Goal: Feedback & Contribution: Submit feedback/report problem

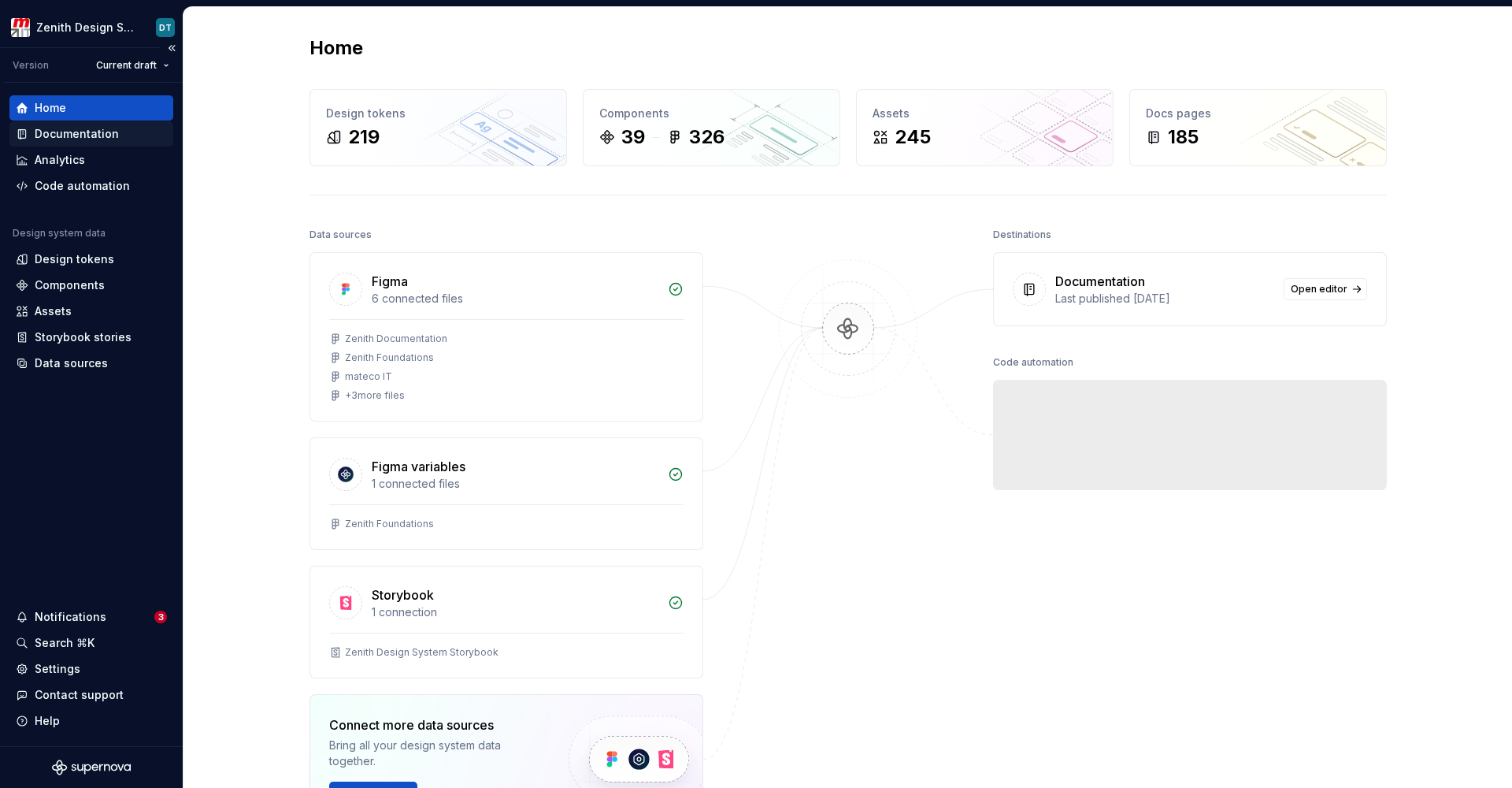
click at [108, 137] on div "Documentation" at bounding box center [76, 134] width 84 height 16
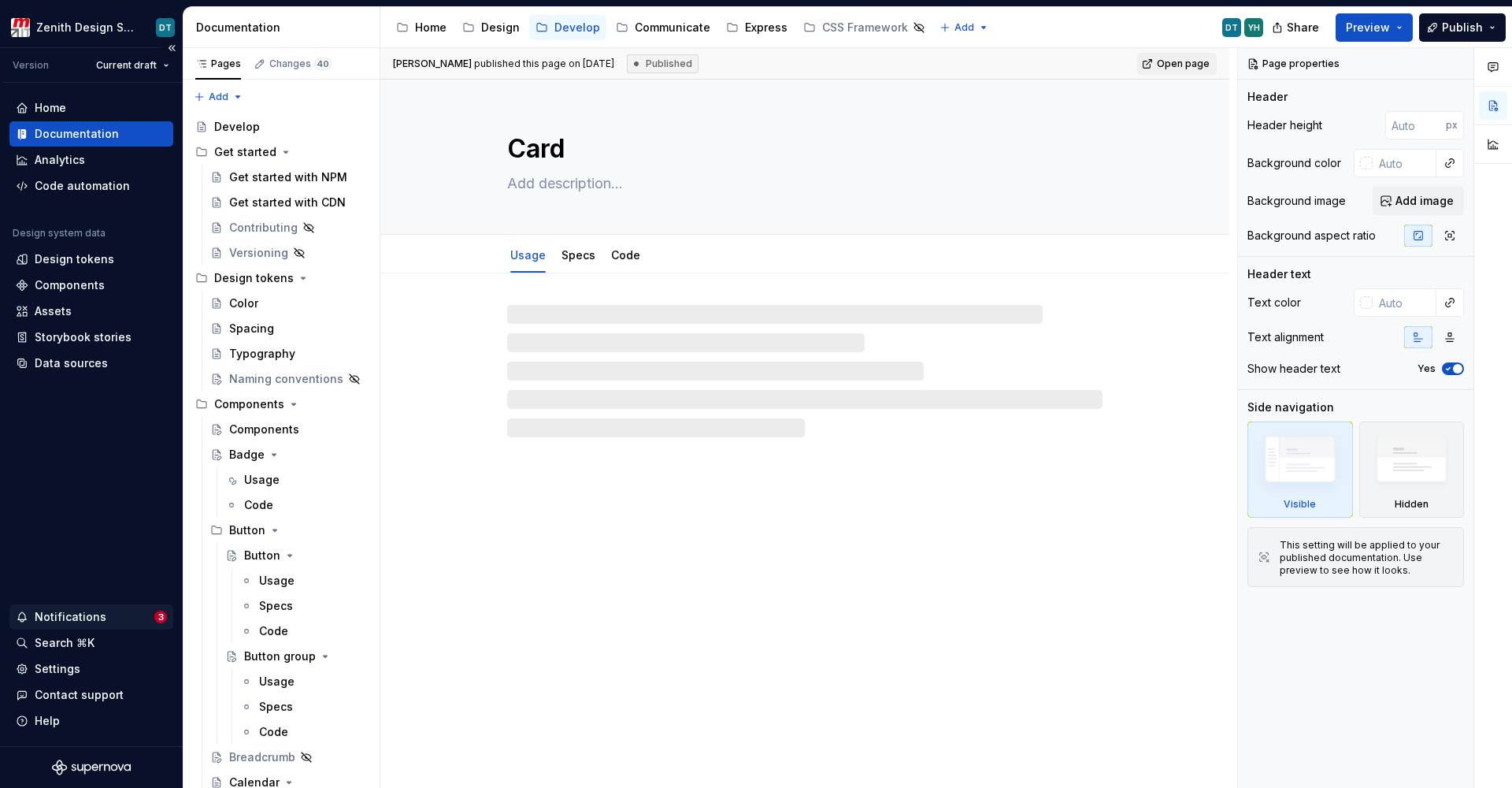
click at [113, 621] on div "Notifications" at bounding box center [84, 617] width 138 height 16
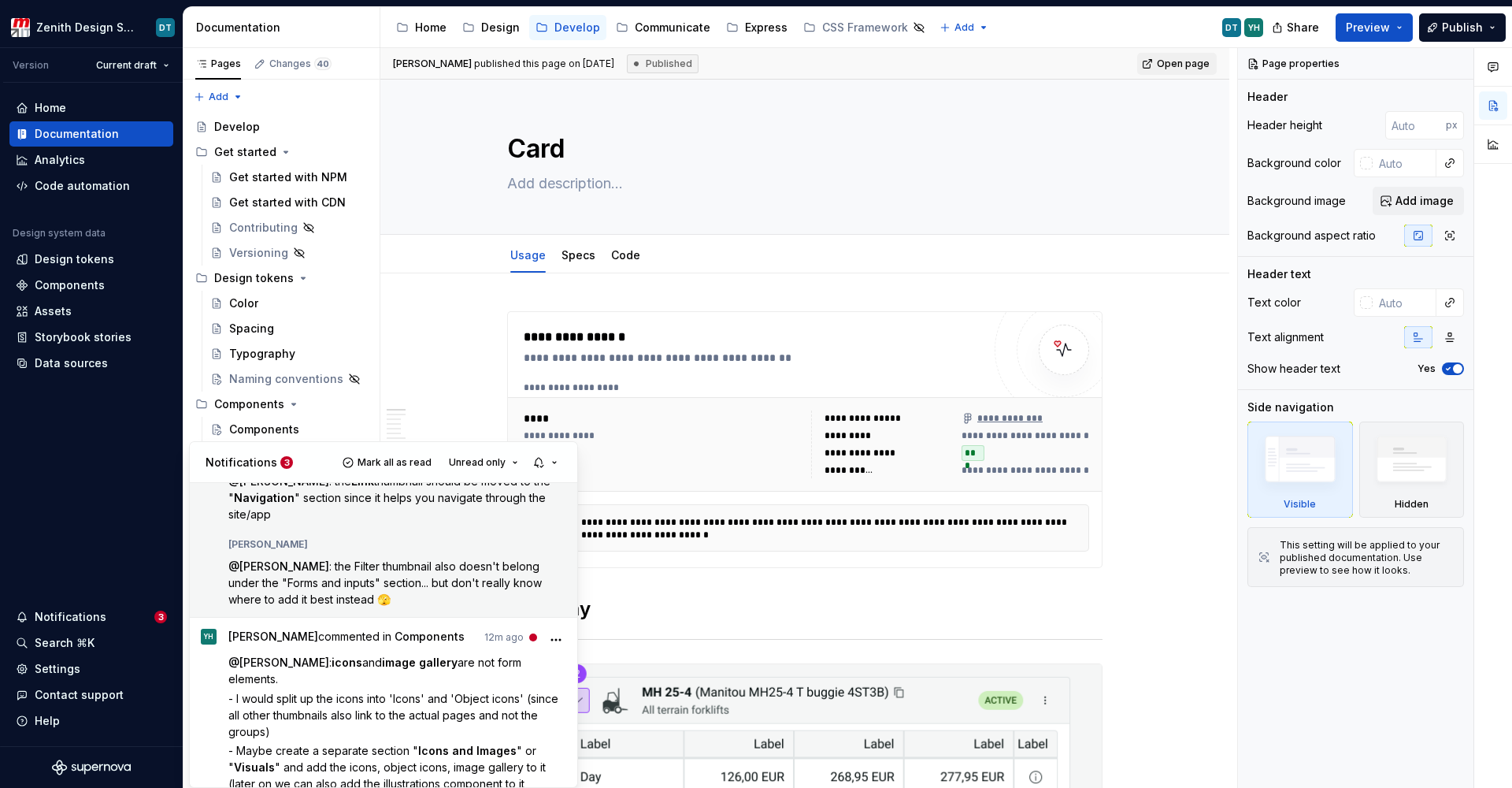
scroll to position [248, 0]
click at [403, 585] on span ": the Filter thumbnail also doesn't belong under the "Forms and inputs" section…" at bounding box center [386, 583] width 317 height 47
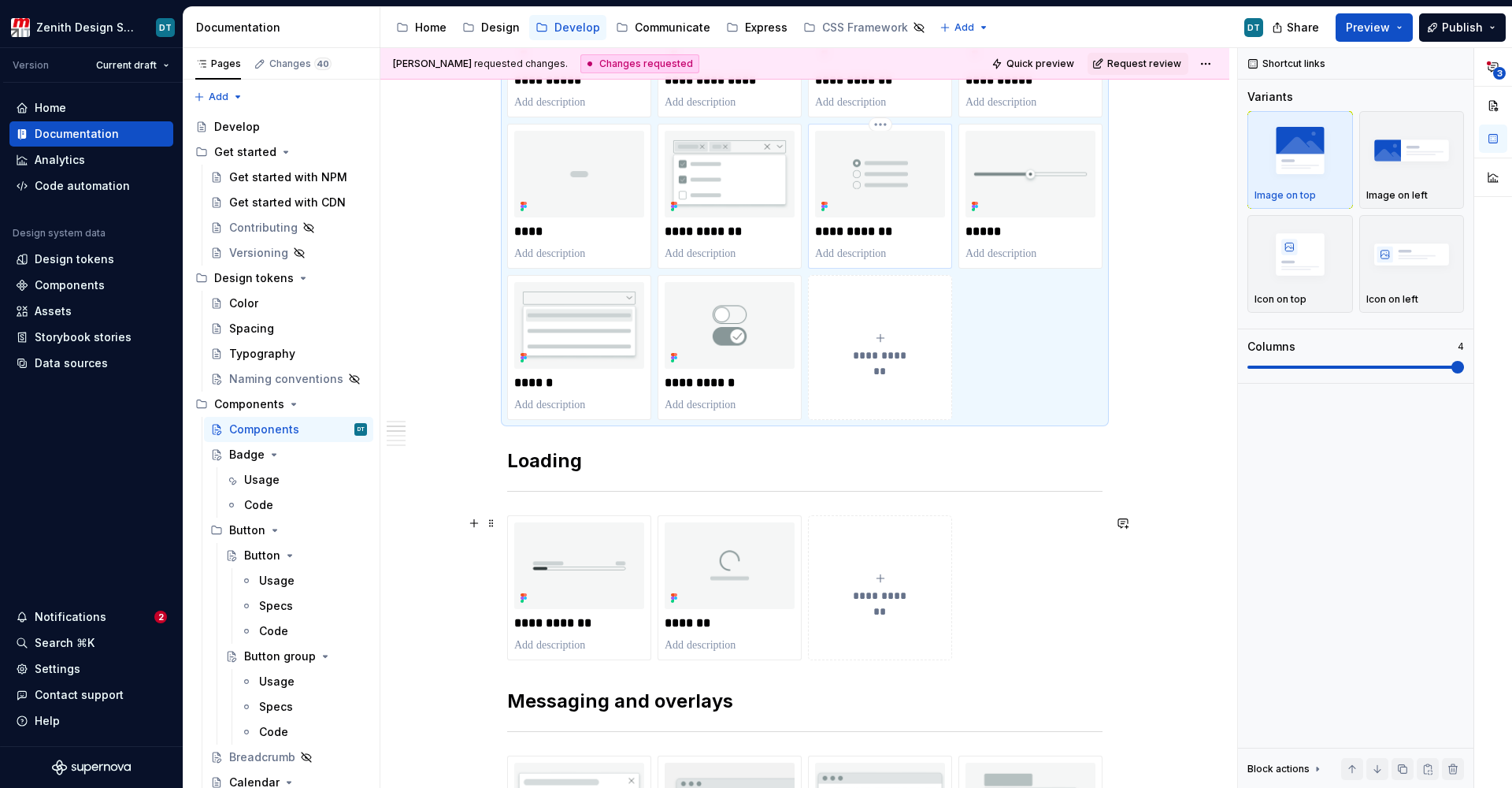
scroll to position [959, 0]
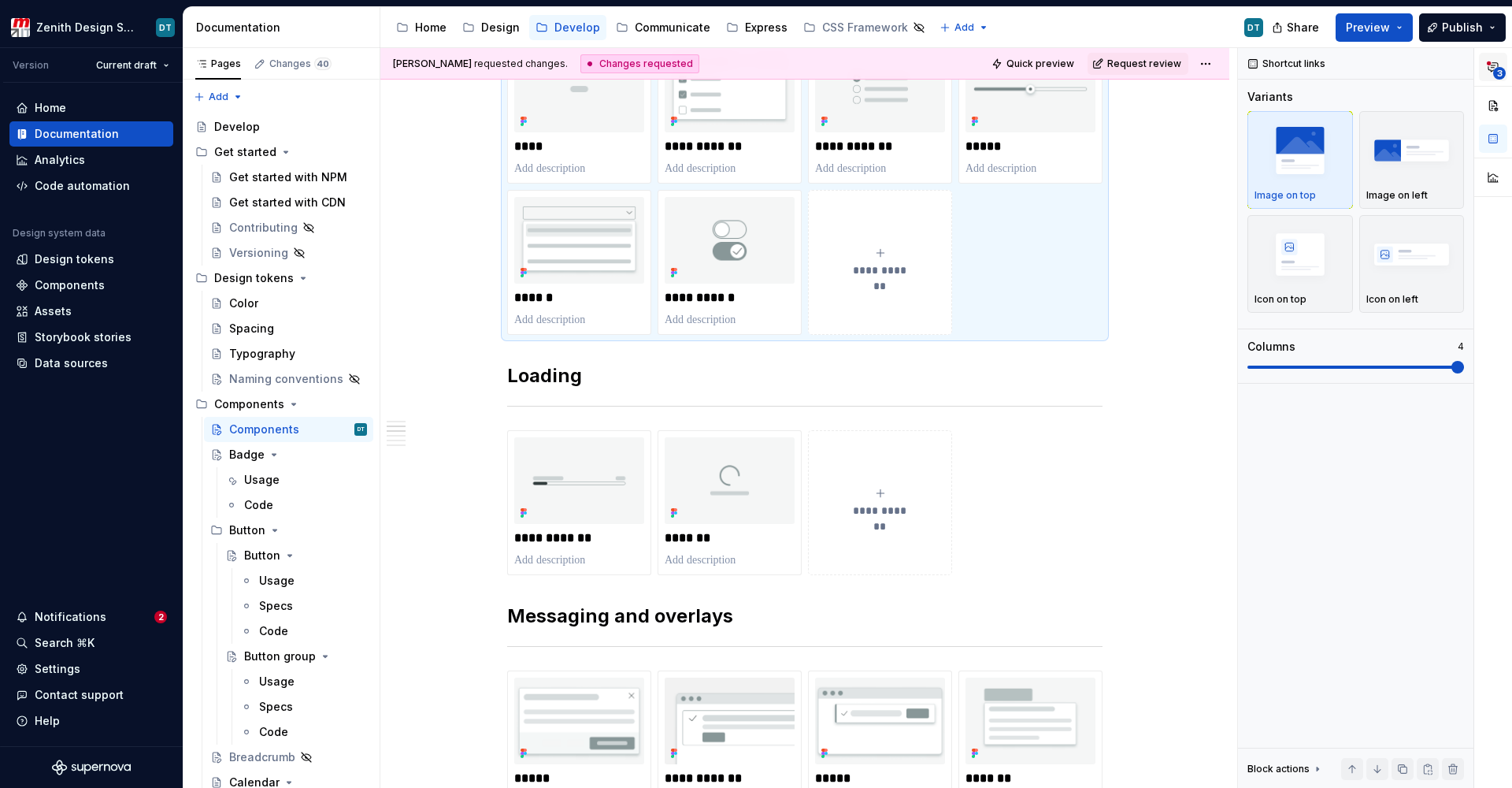
click at [1494, 63] on icon "button" at bounding box center [1493, 67] width 10 height 9
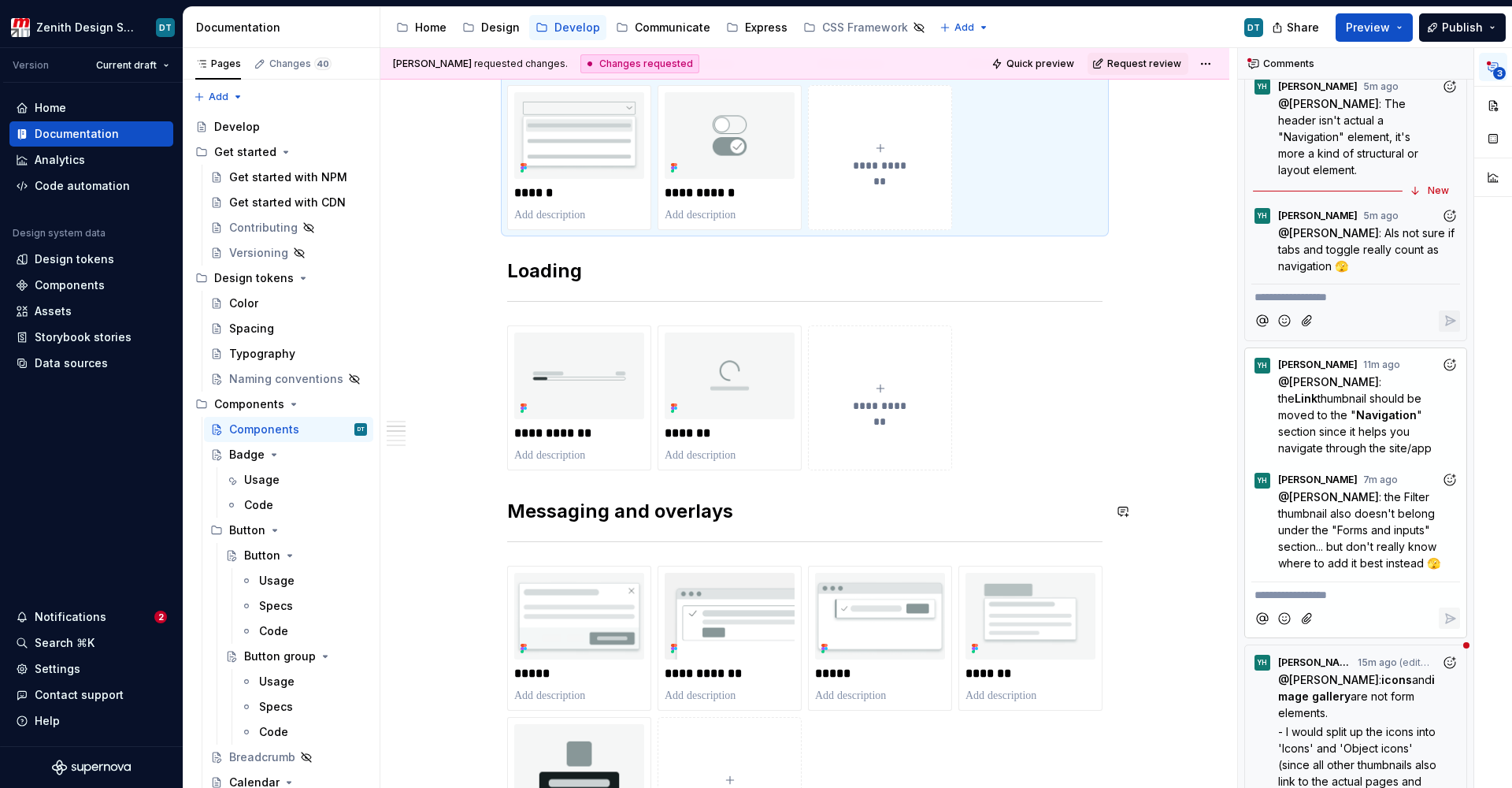
scroll to position [1228, 0]
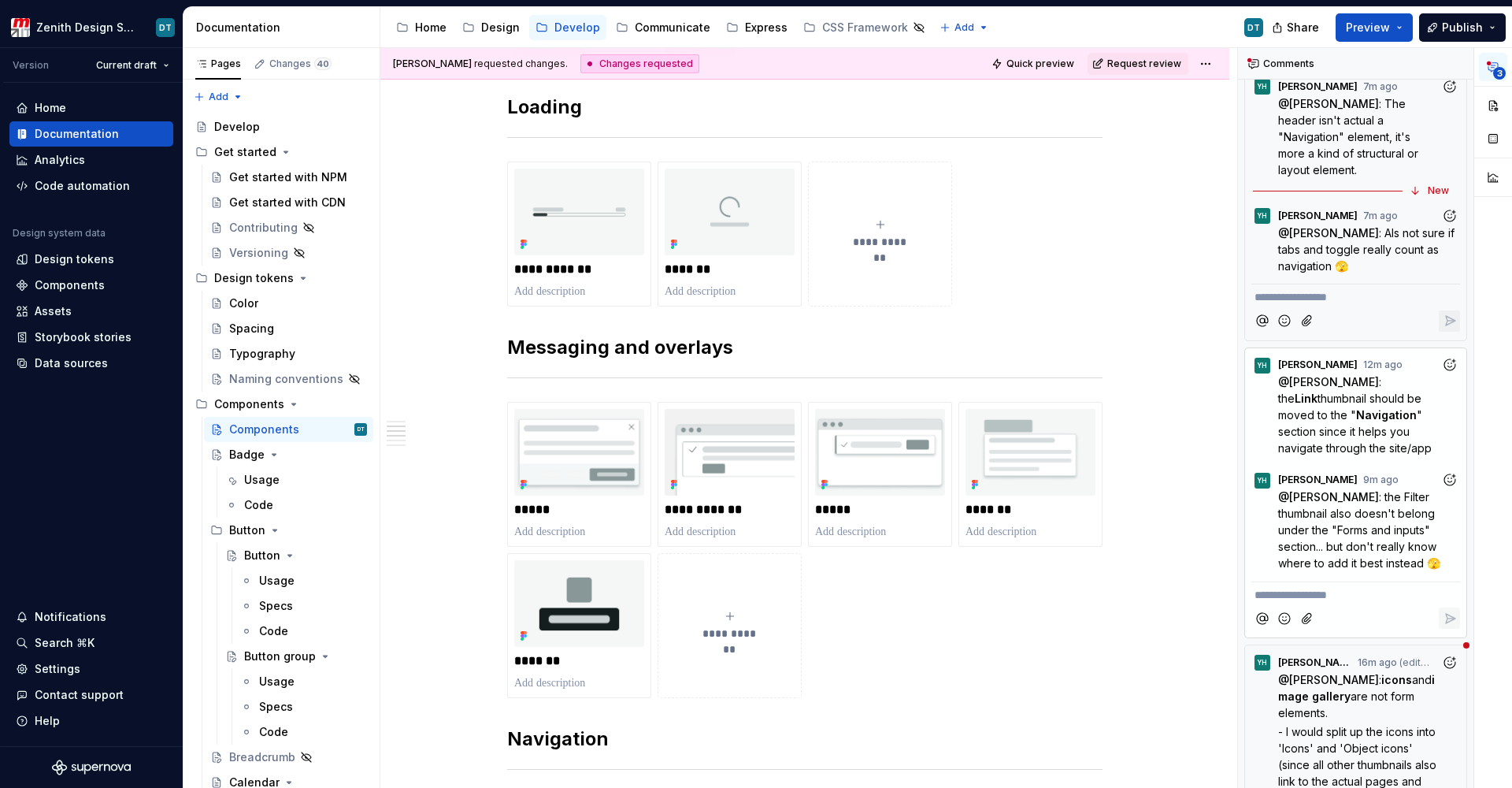
type textarea "*"
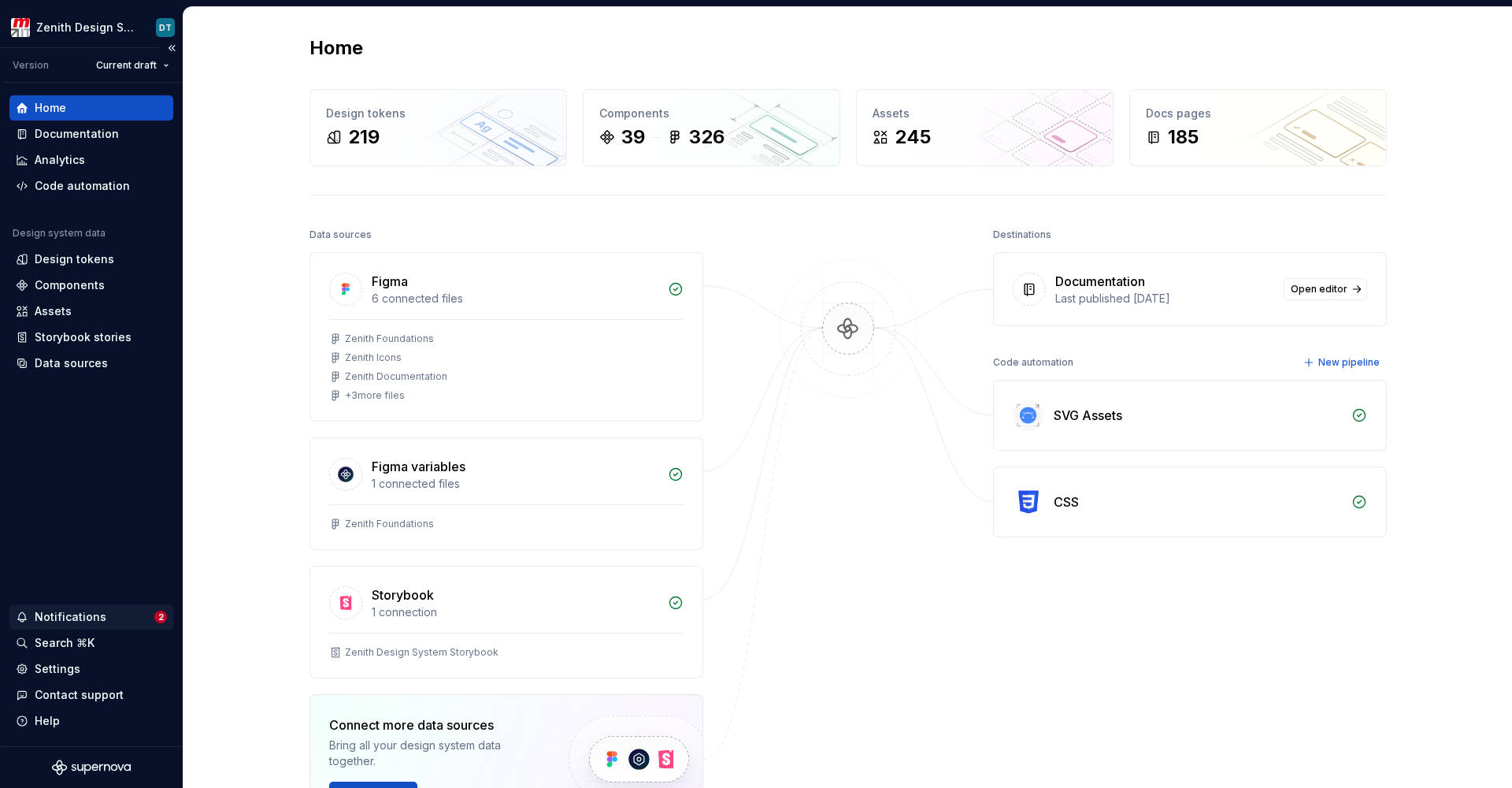
click at [150, 621] on div "Notifications" at bounding box center [84, 617] width 138 height 16
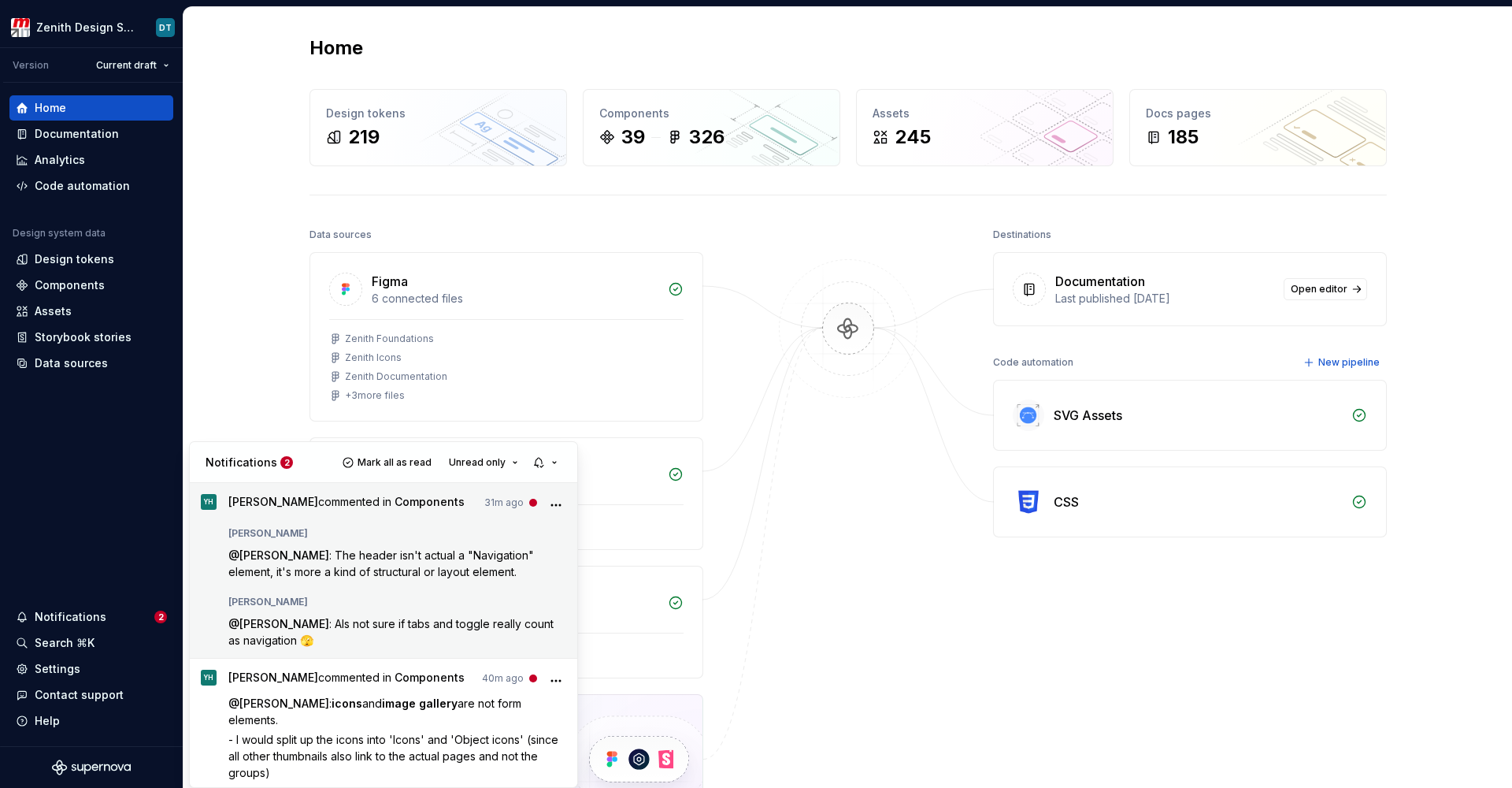
click at [548, 499] on icon "More" at bounding box center [556, 505] width 16 height 16
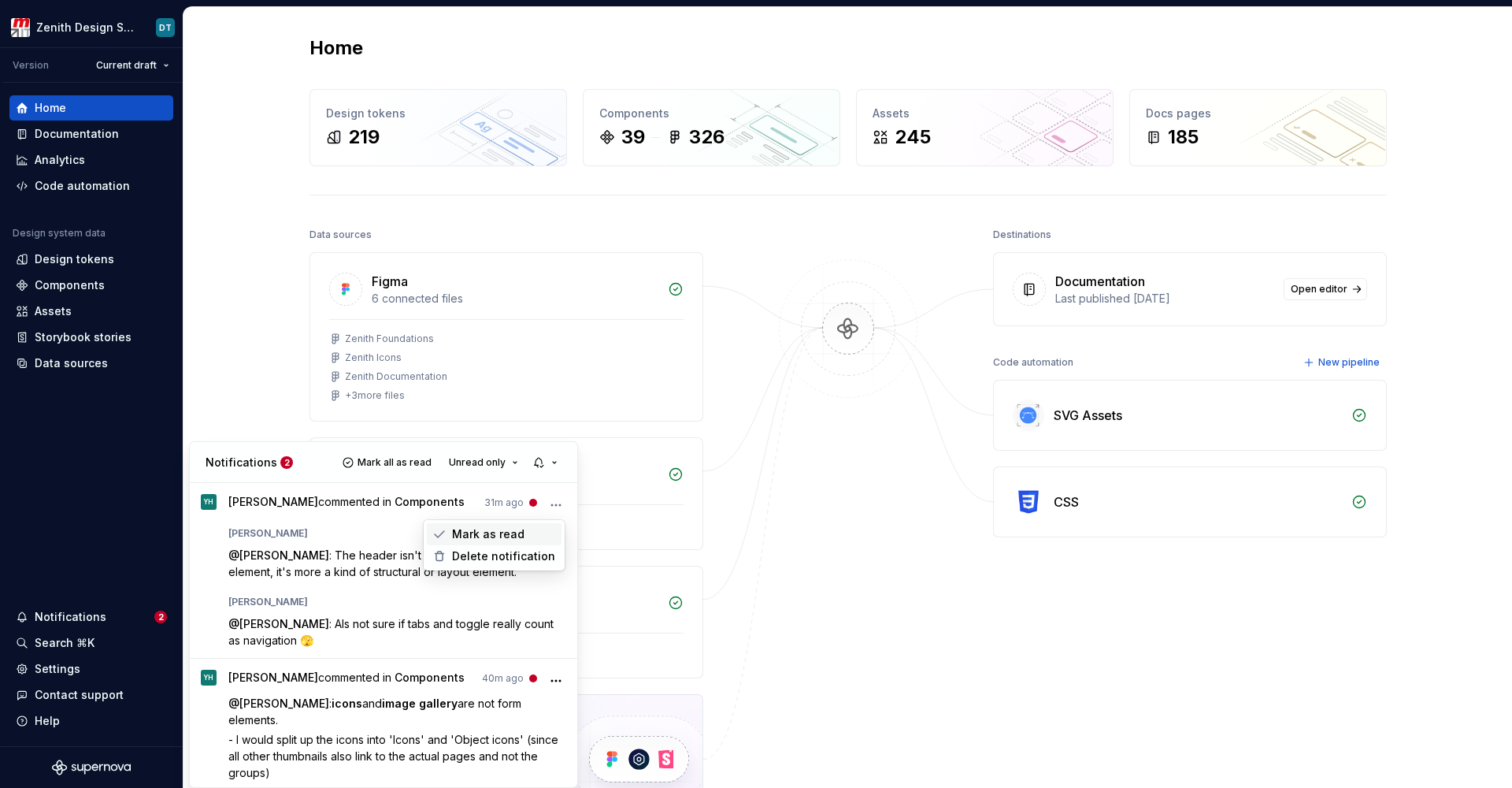
click at [500, 538] on span "Mark as read" at bounding box center [488, 534] width 73 height 16
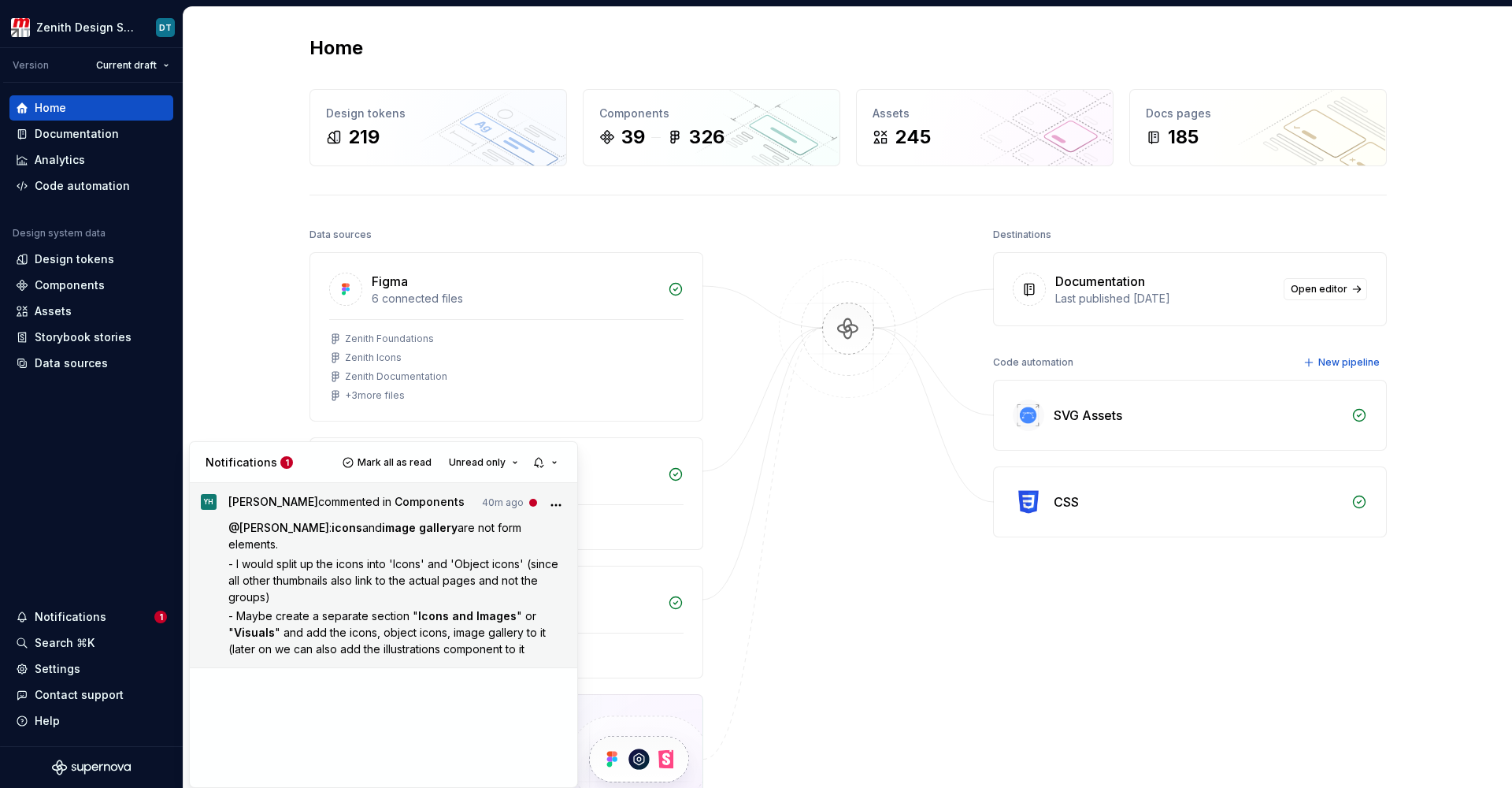
click at [548, 503] on icon "More" at bounding box center [556, 505] width 16 height 16
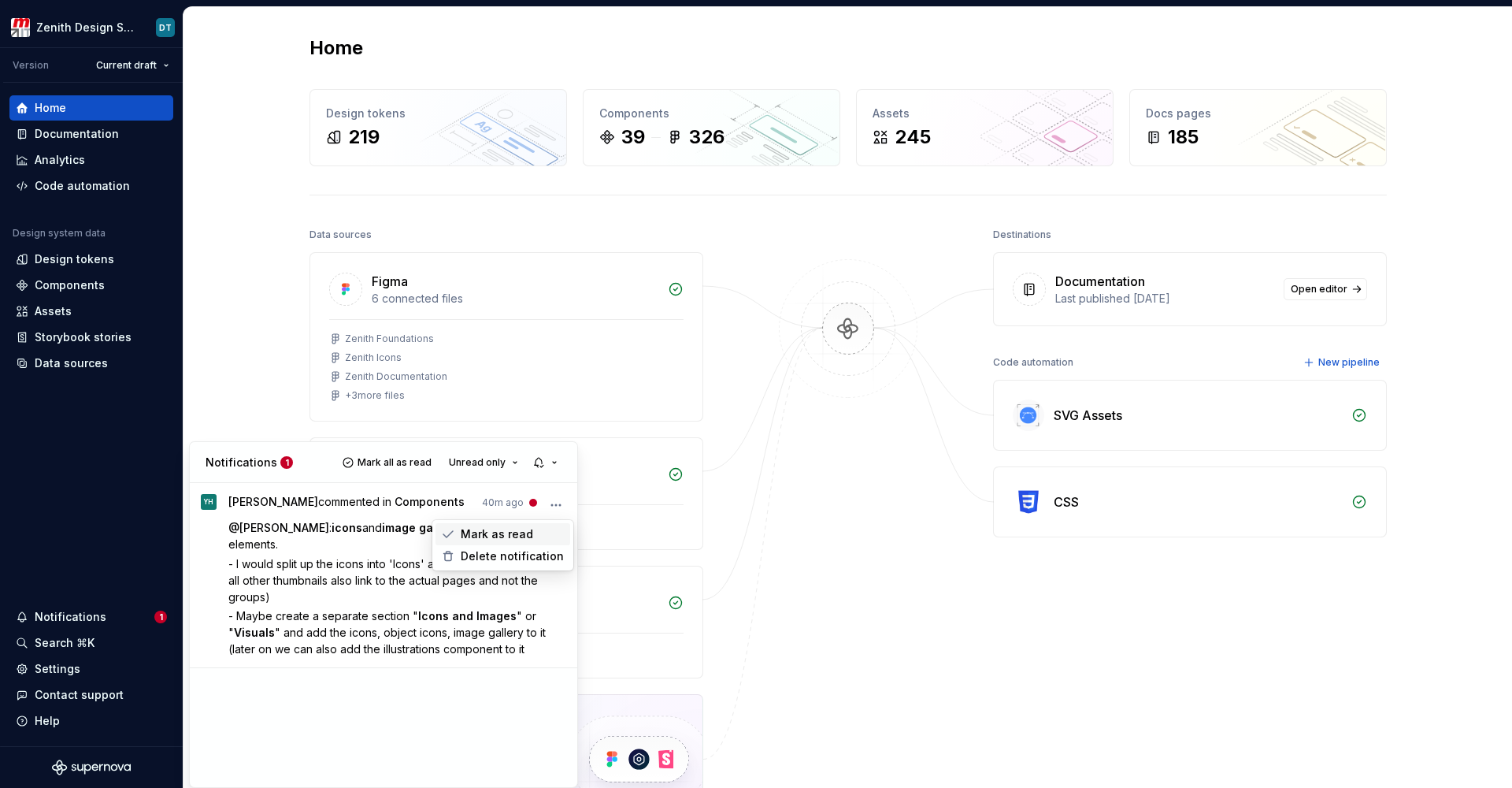
click at [541, 538] on div "Mark as read" at bounding box center [503, 534] width 135 height 22
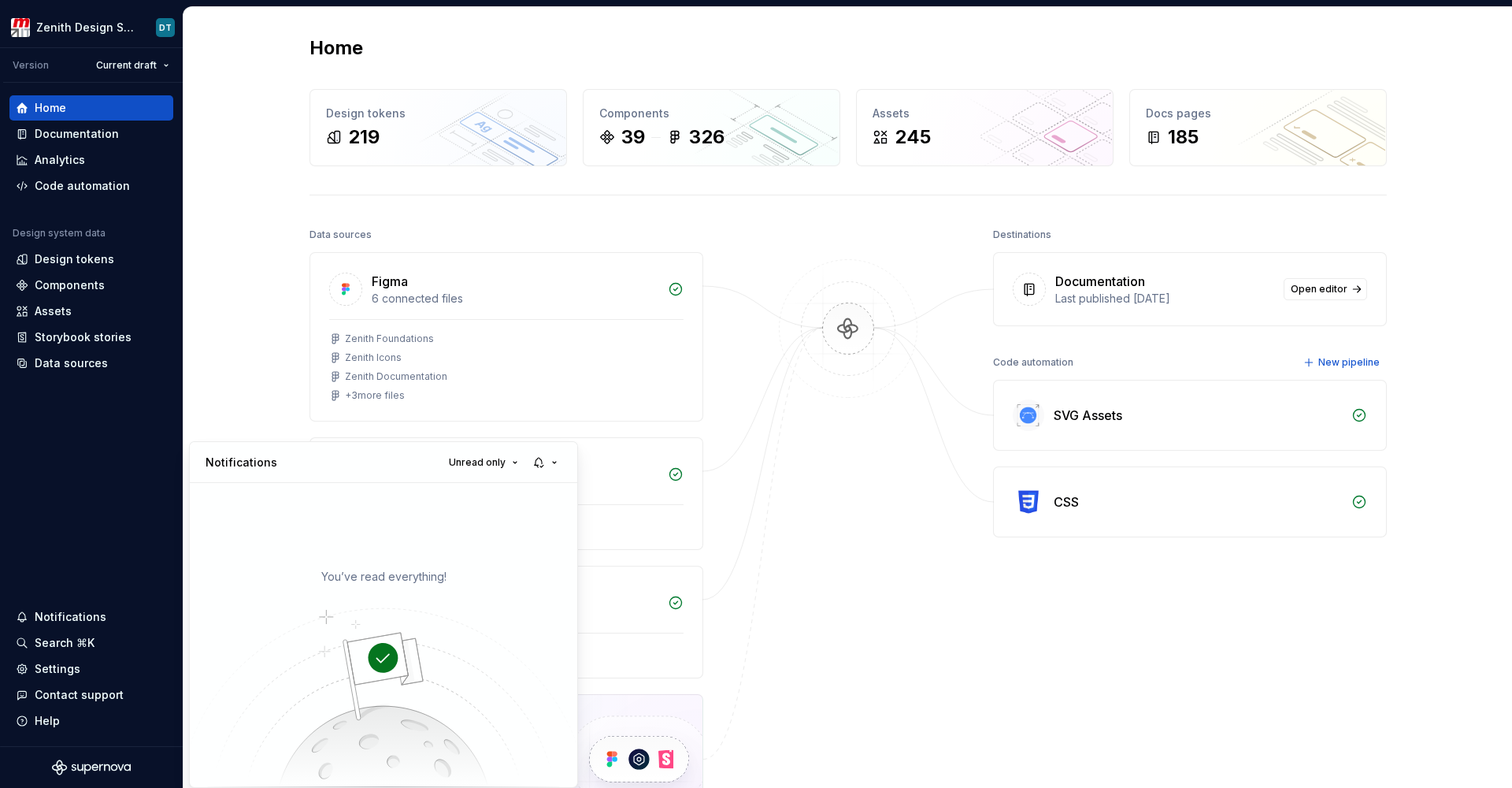
click at [264, 327] on html "Zenith Design System DT Version Current draft Home Documentation Analytics Code…" at bounding box center [756, 394] width 1512 height 788
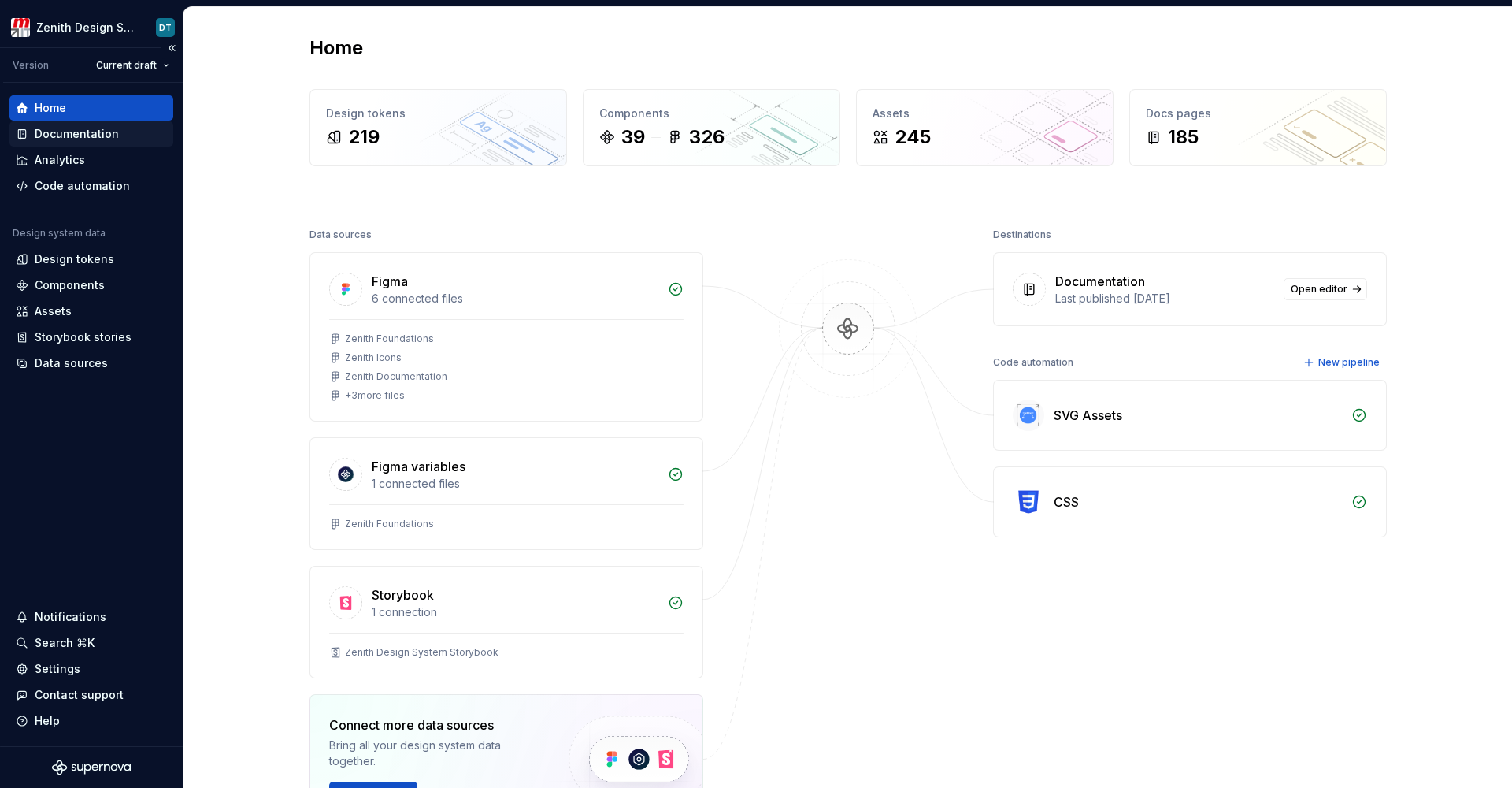
click at [75, 130] on div "Documentation" at bounding box center [76, 134] width 84 height 16
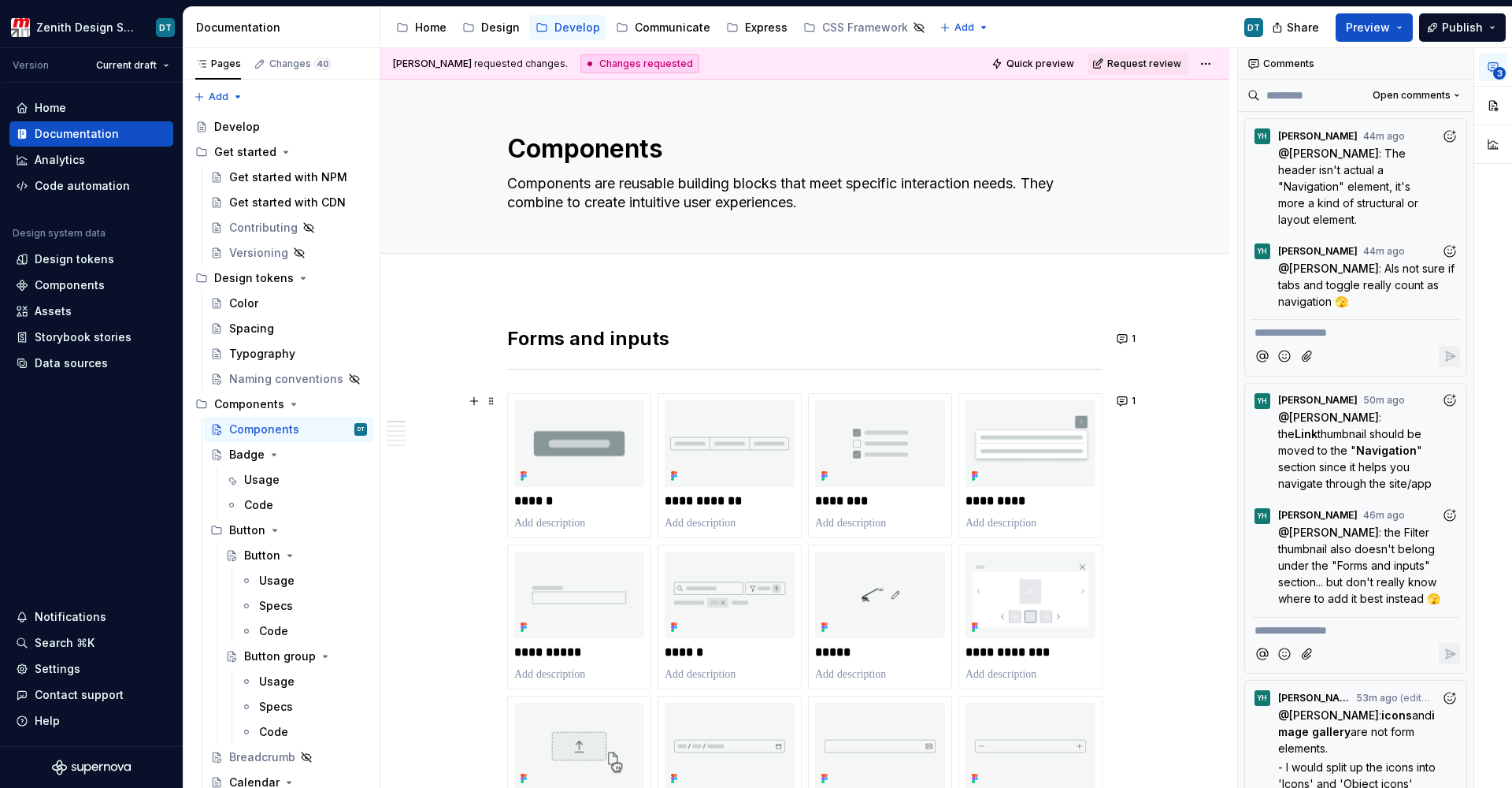
type textarea "*"
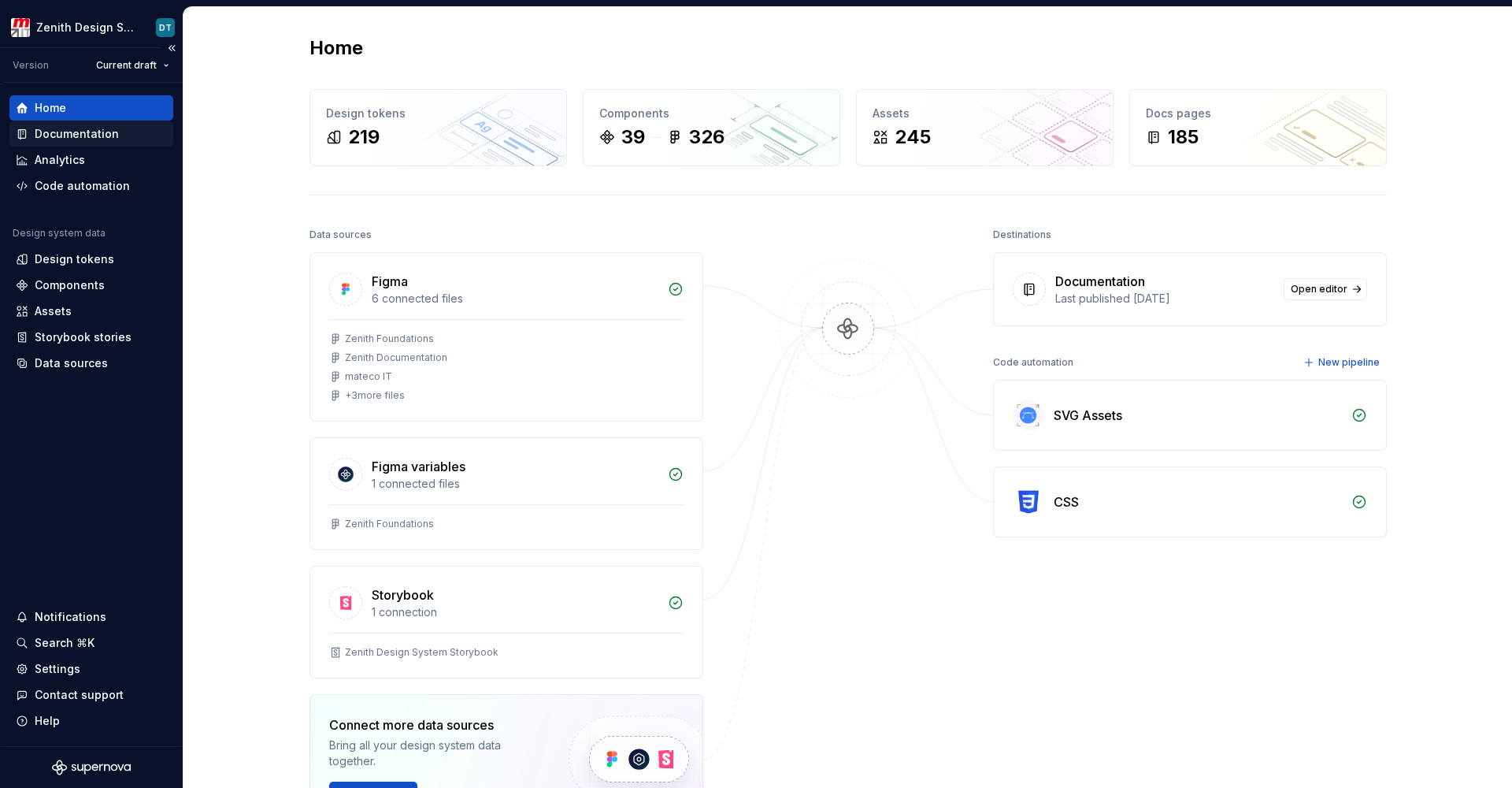
click at [76, 137] on div "Documentation" at bounding box center [76, 134] width 84 height 16
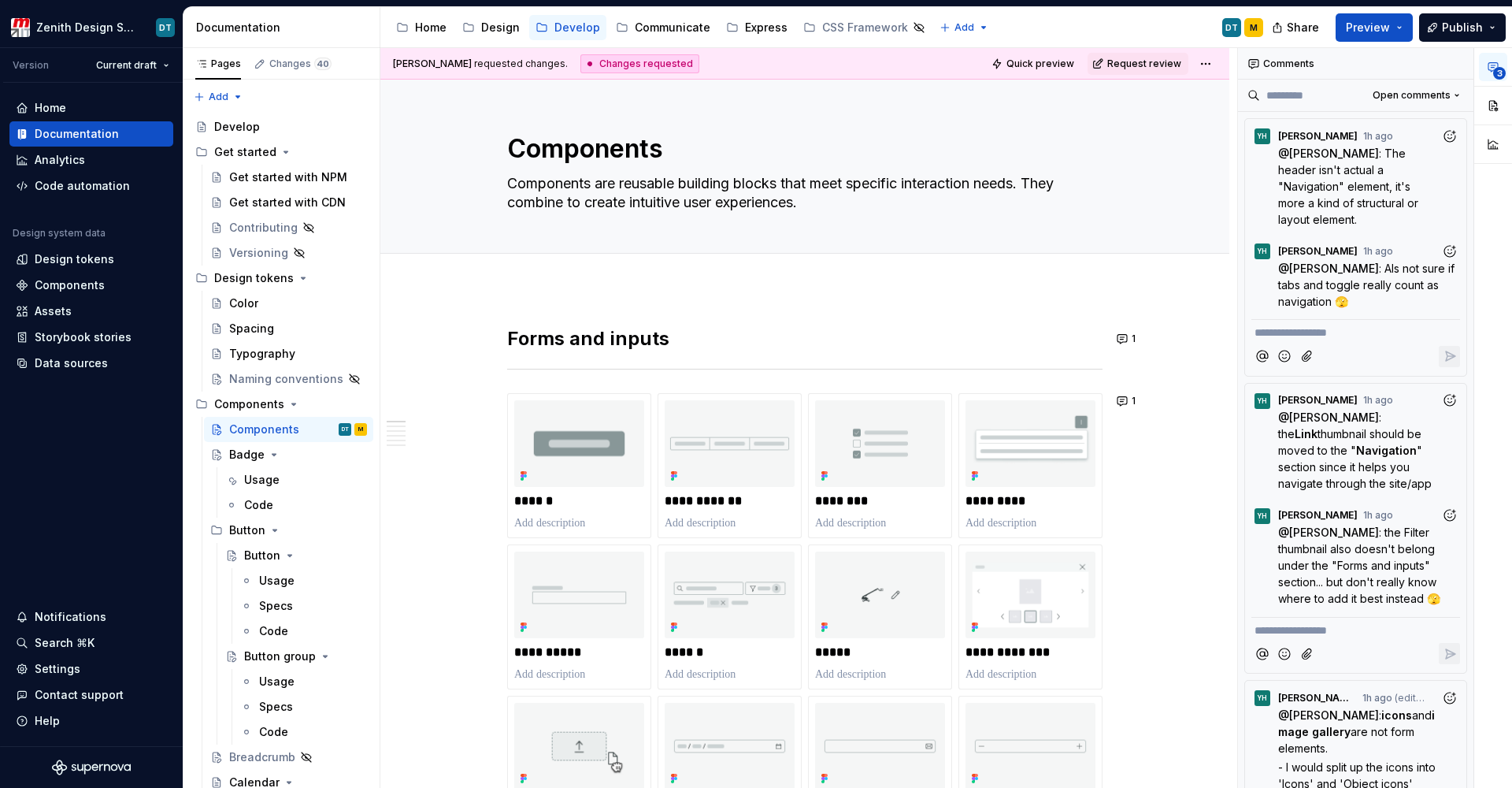
drag, startPoint x: 667, startPoint y: 31, endPoint x: 670, endPoint y: 58, distance: 27.2
click at [667, 31] on div "Communicate" at bounding box center [673, 28] width 76 height 16
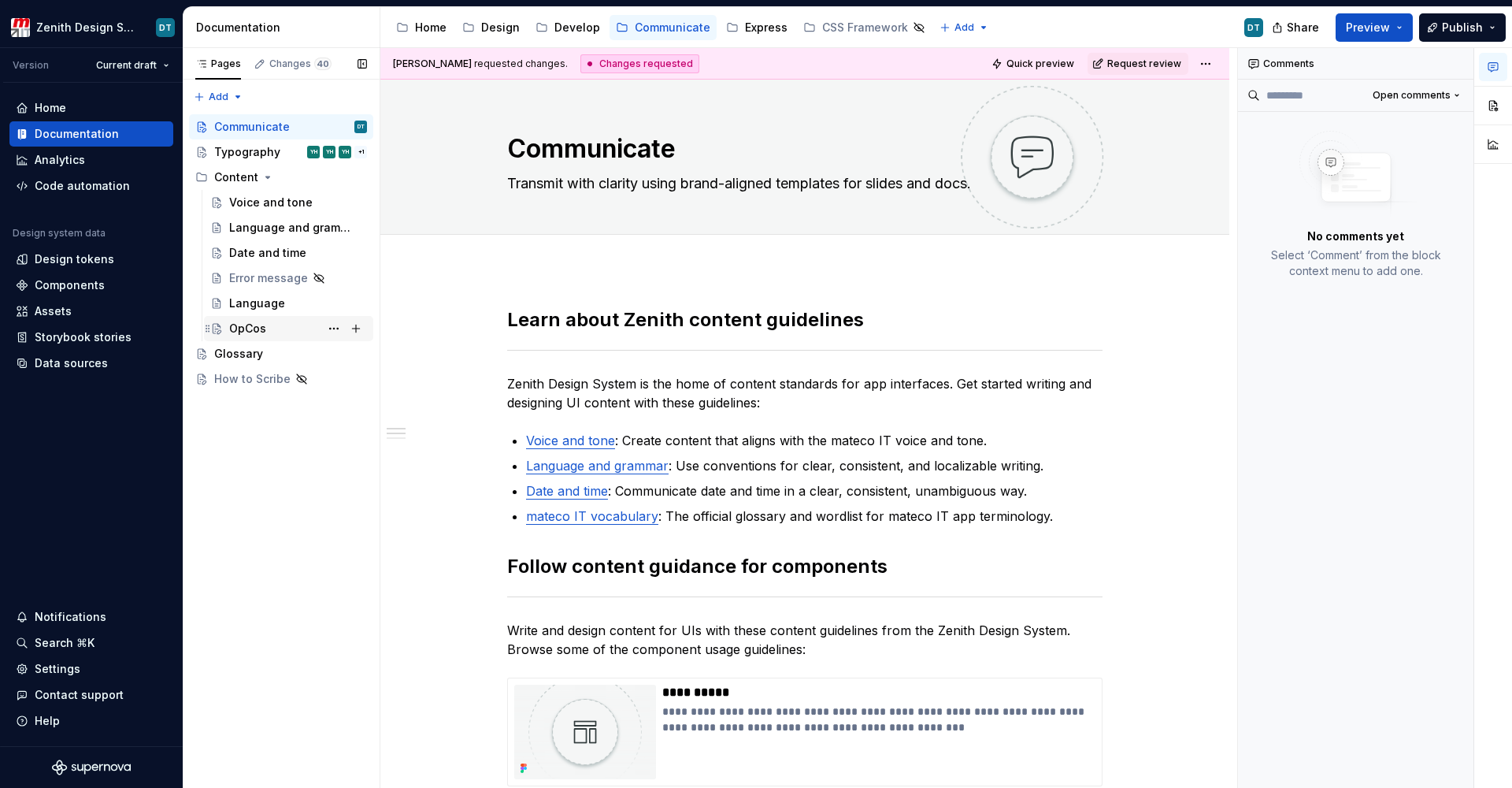
click at [269, 323] on div "OpCos" at bounding box center [298, 328] width 138 height 22
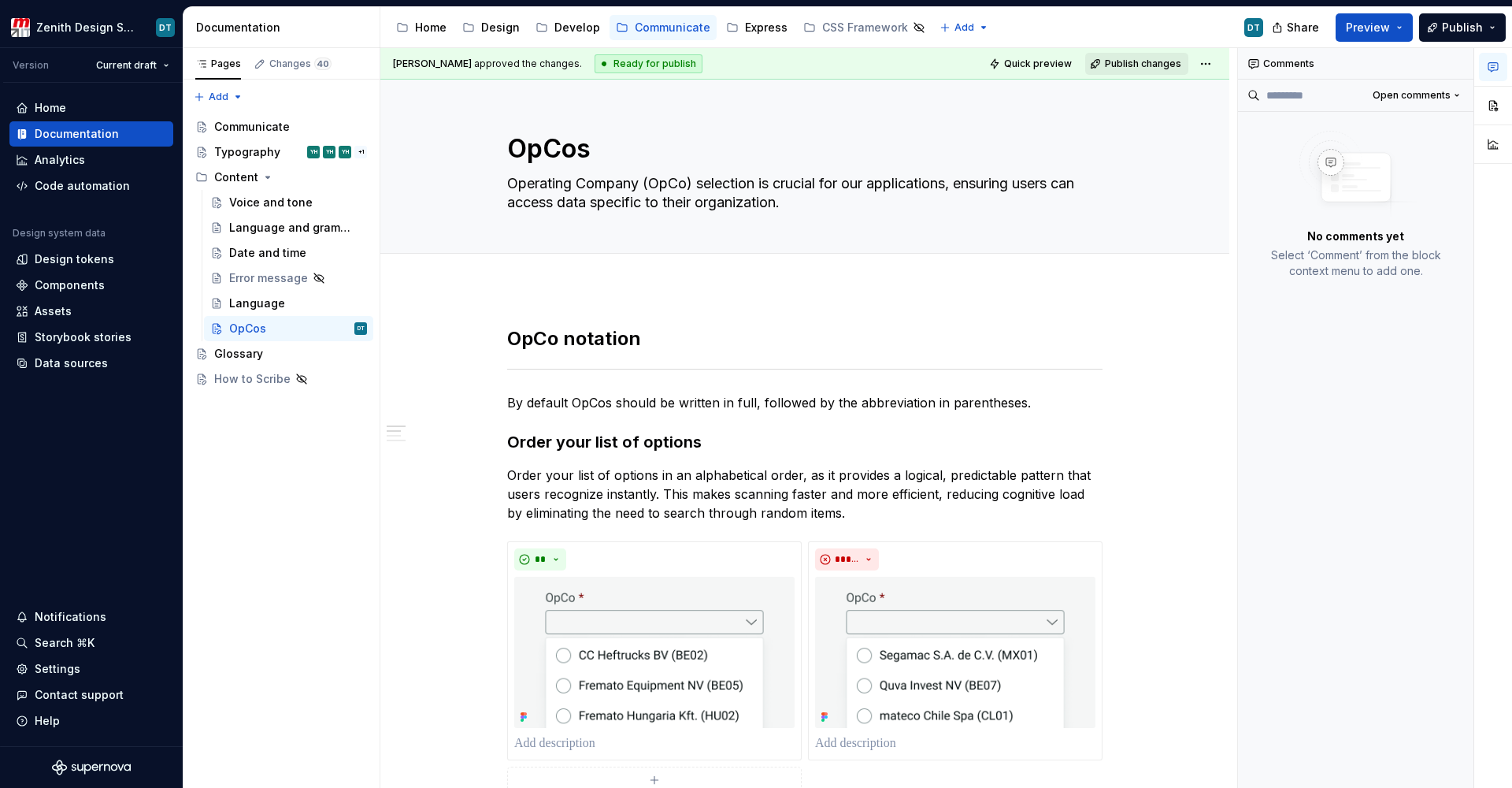
click at [1144, 60] on span "Publish changes" at bounding box center [1142, 64] width 76 height 13
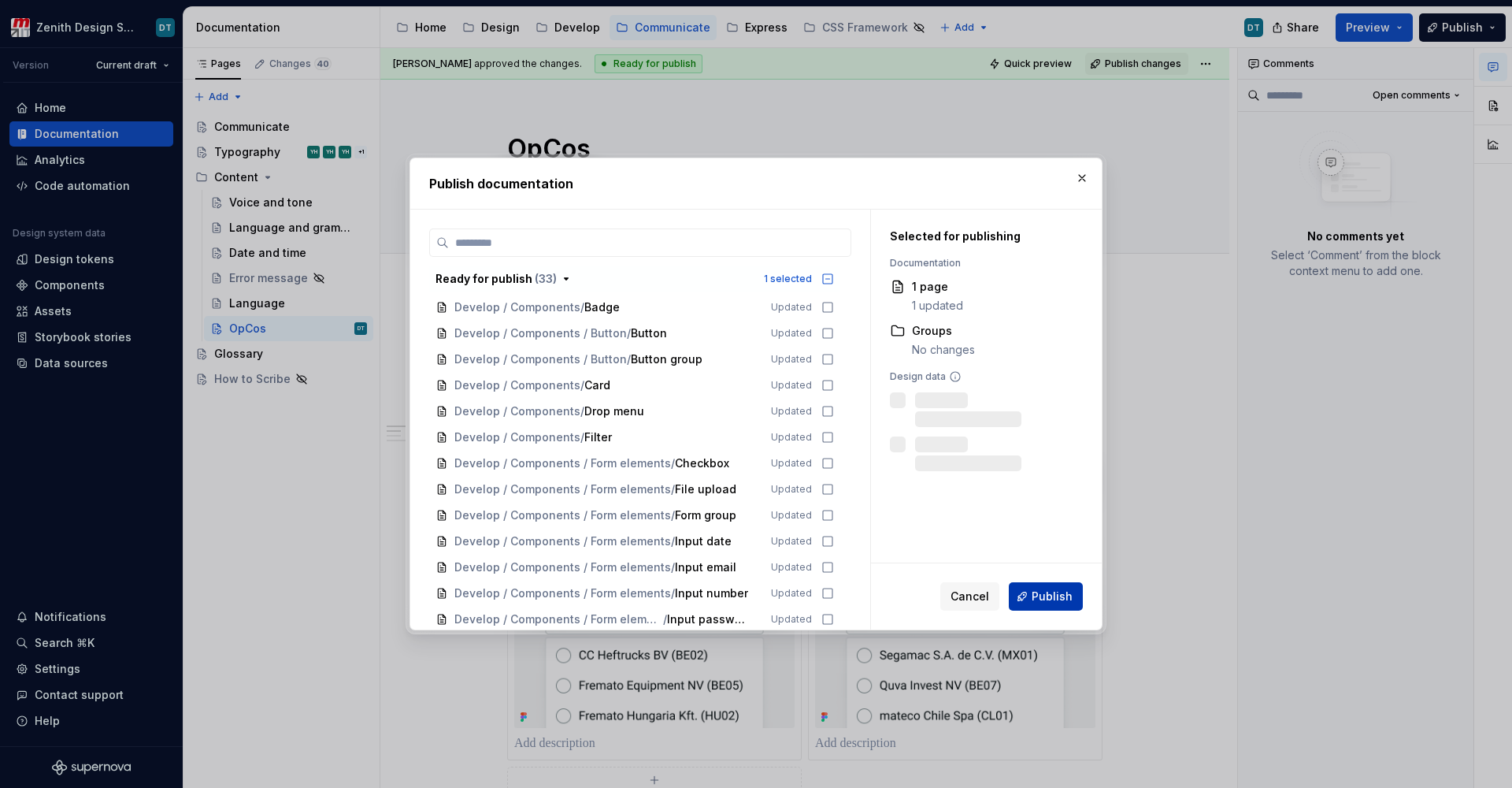
click at [1046, 599] on span "Publish" at bounding box center [1051, 596] width 41 height 16
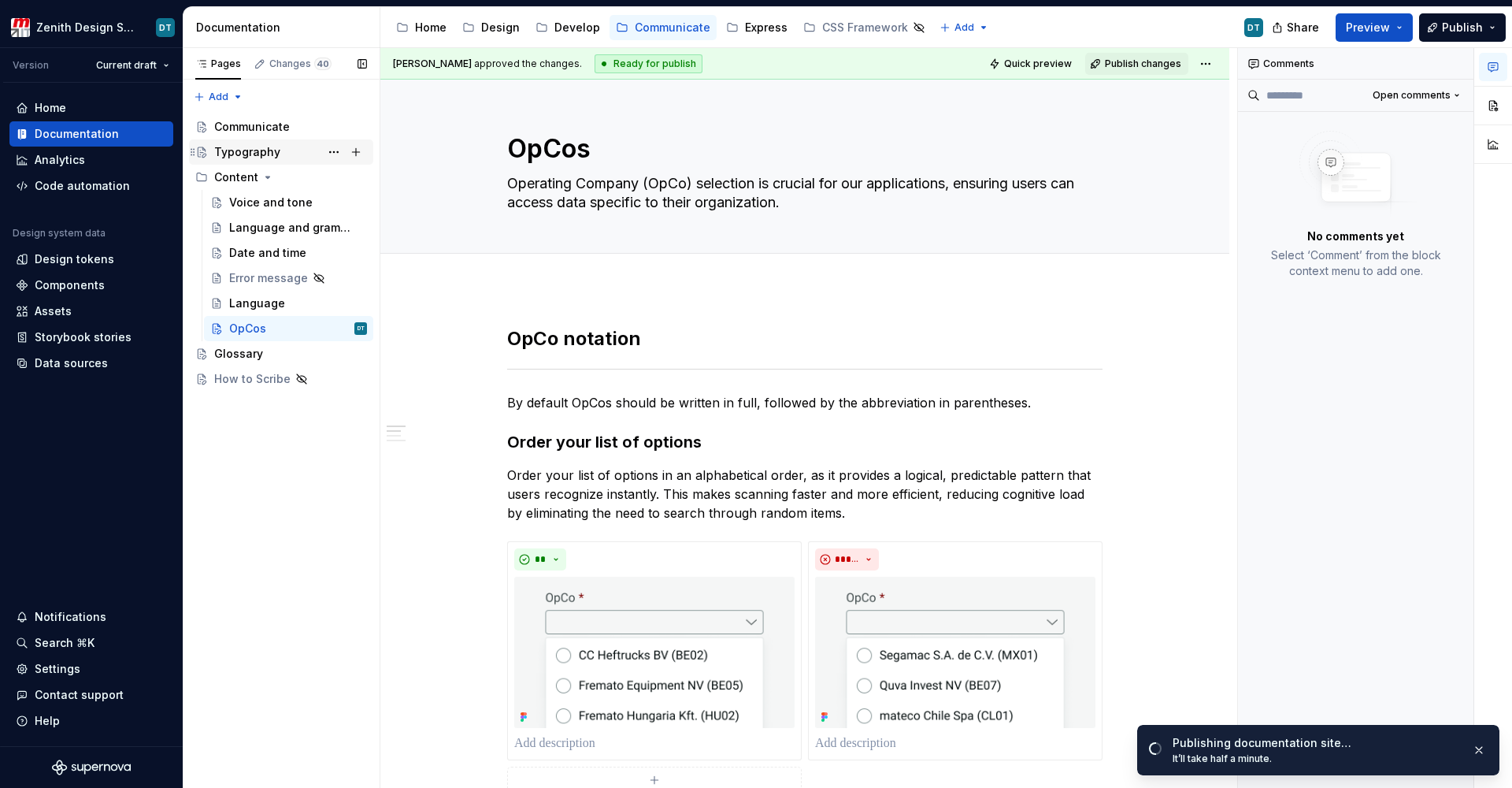
click at [244, 155] on div "Typography" at bounding box center [247, 152] width 67 height 16
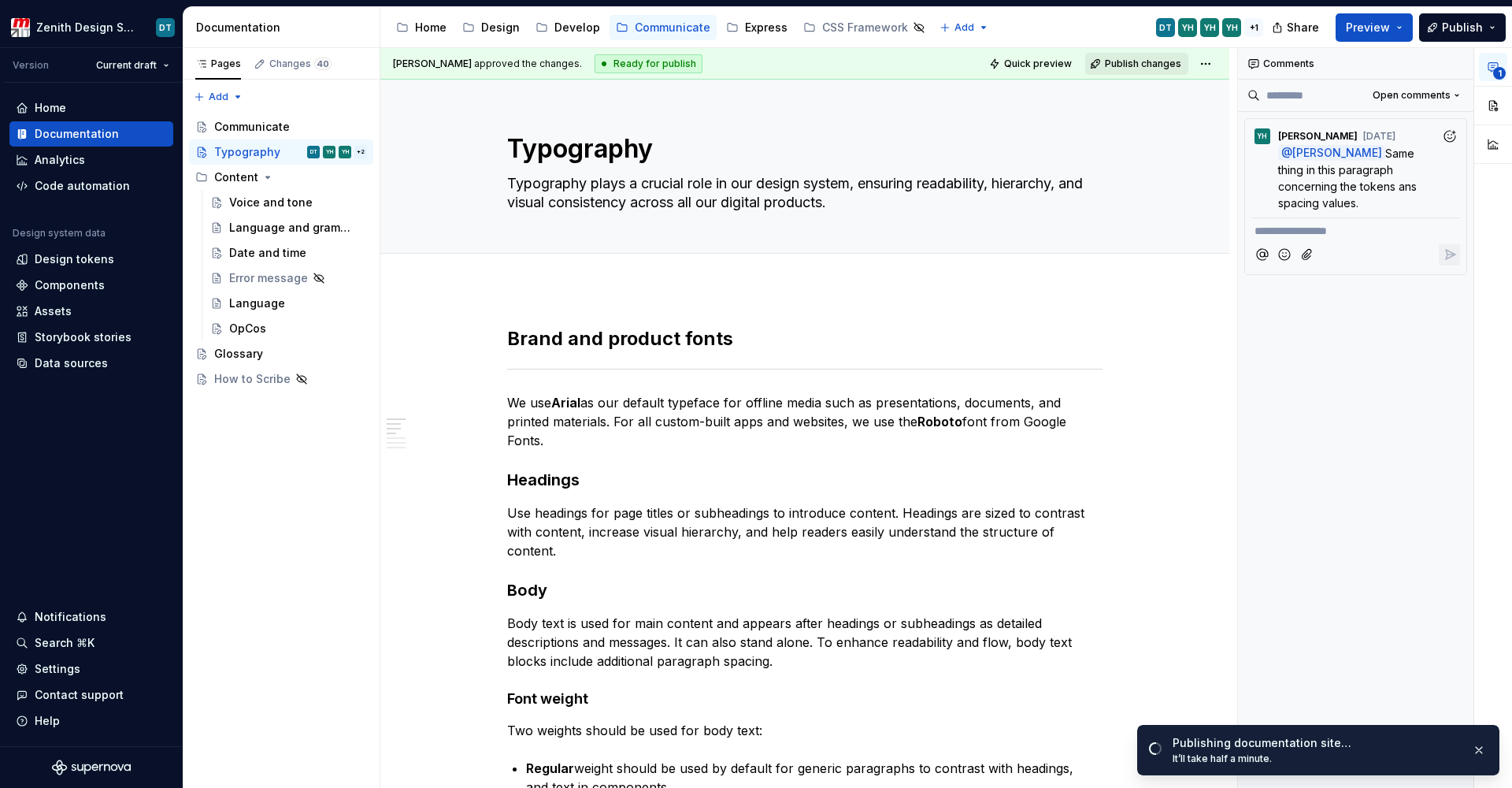
click at [1116, 60] on span "Publish changes" at bounding box center [1142, 64] width 76 height 13
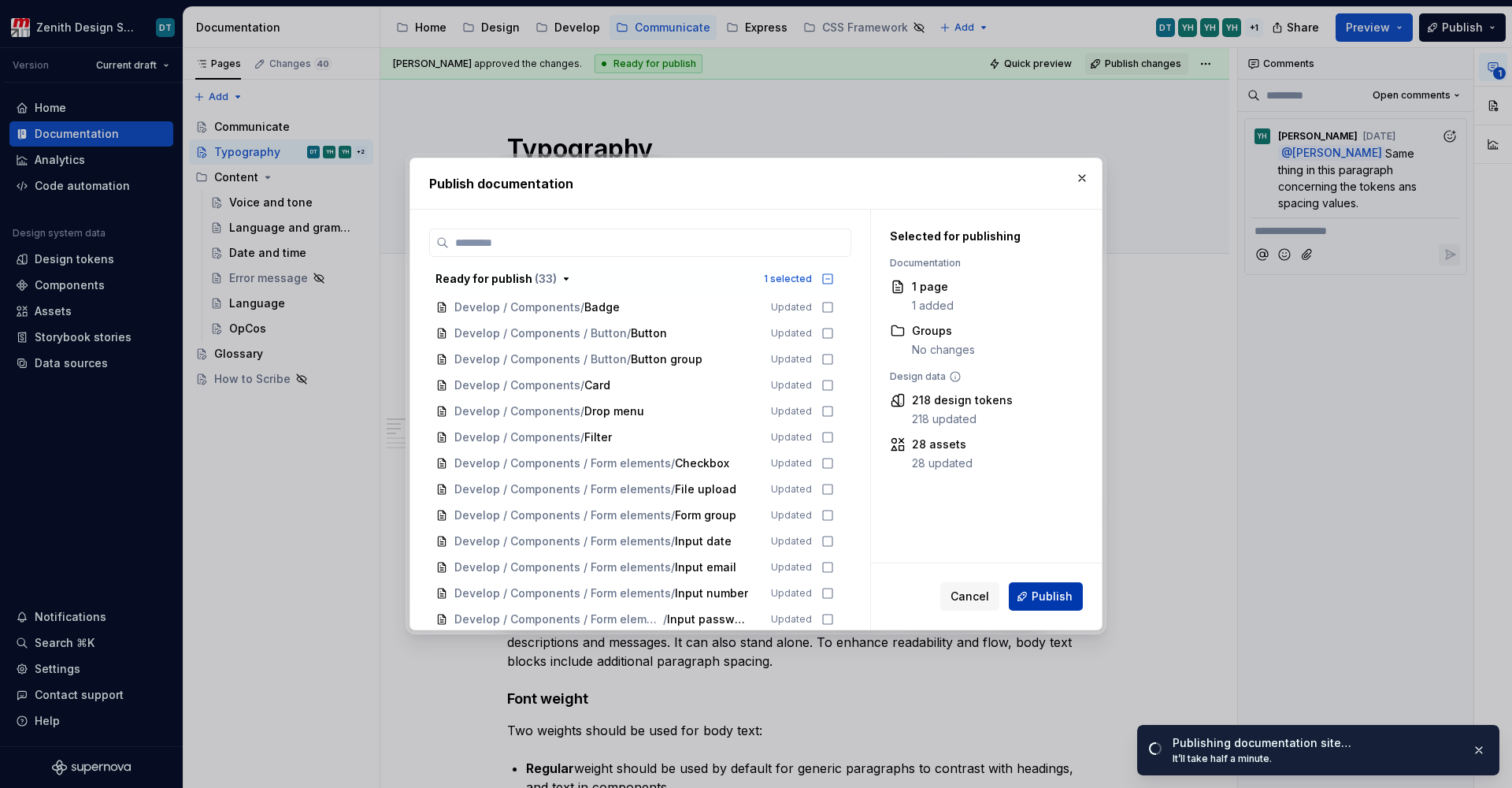
click at [1038, 598] on span "Publish" at bounding box center [1051, 596] width 41 height 16
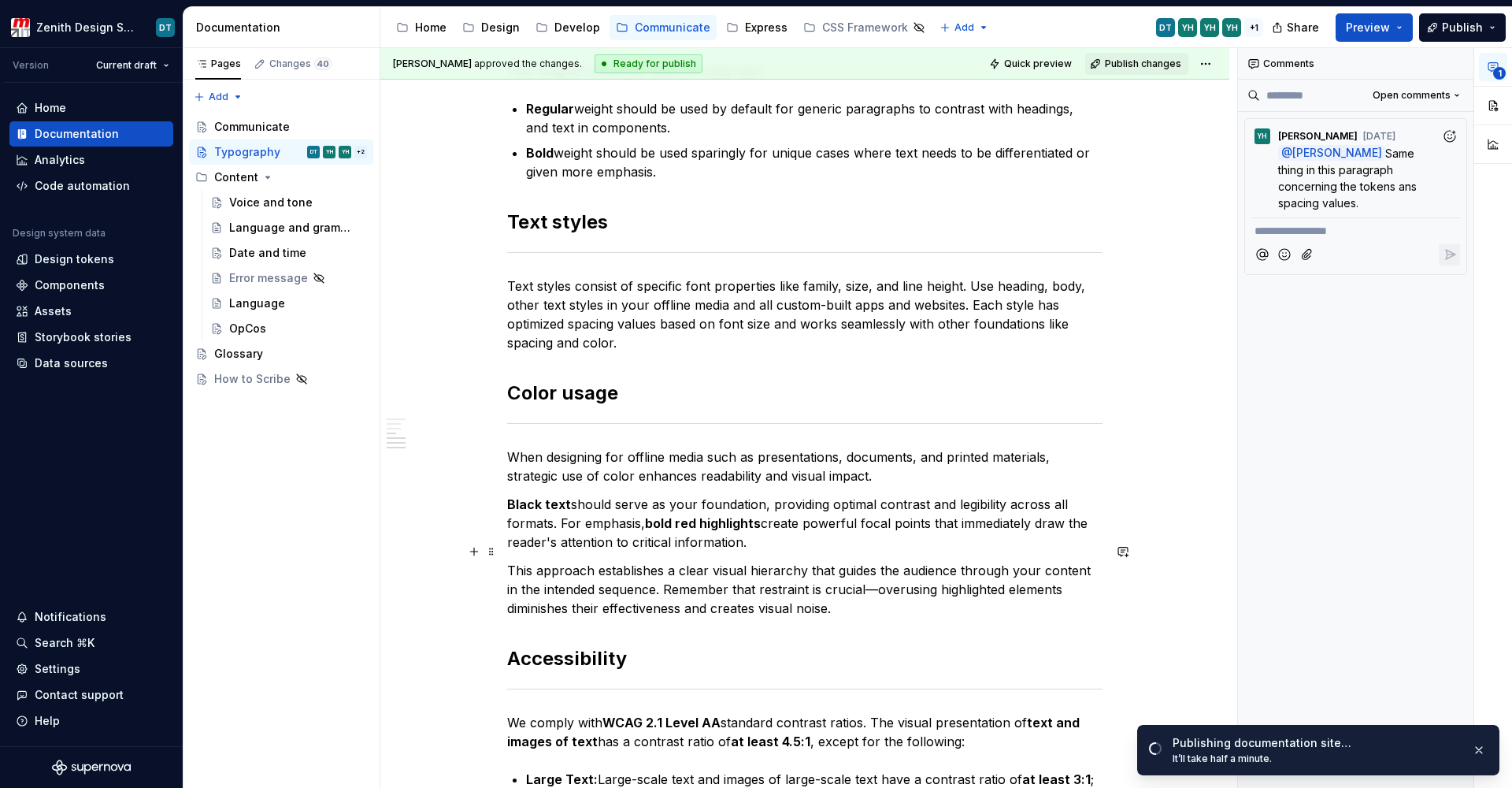
scroll to position [599, 0]
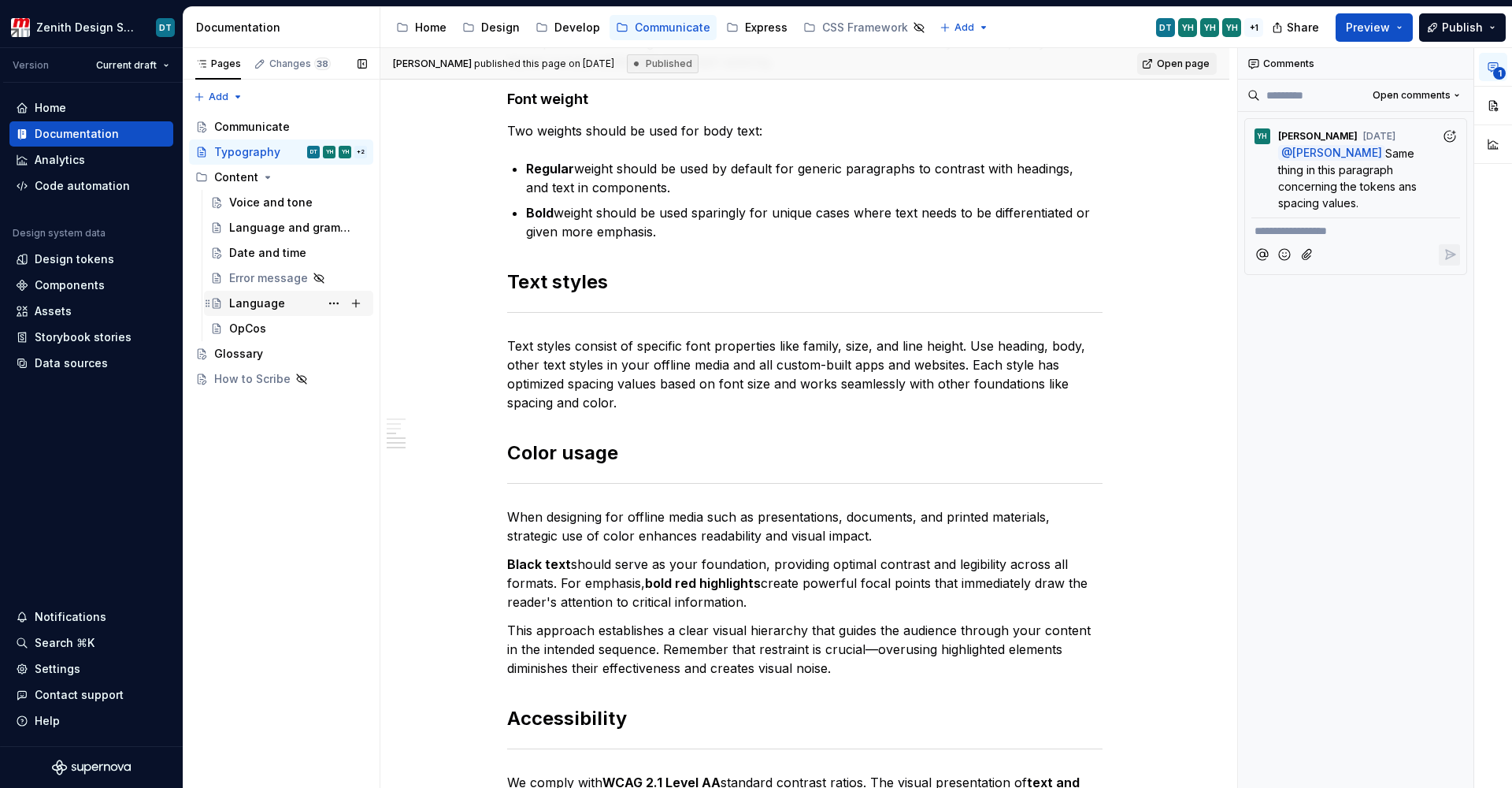
click at [267, 311] on div "Language" at bounding box center [298, 303] width 138 height 22
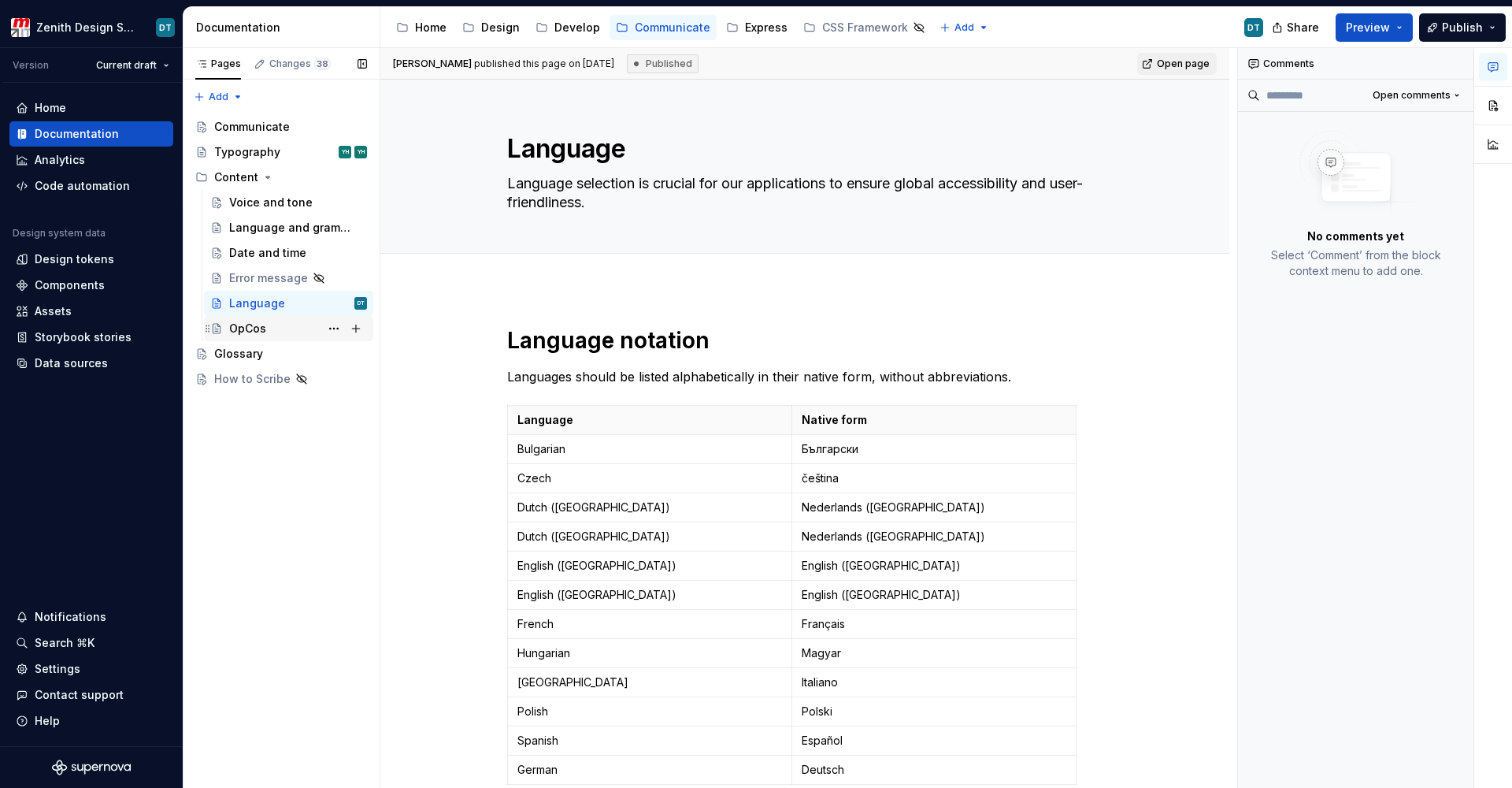
click at [266, 322] on div "OpCos" at bounding box center [298, 328] width 138 height 22
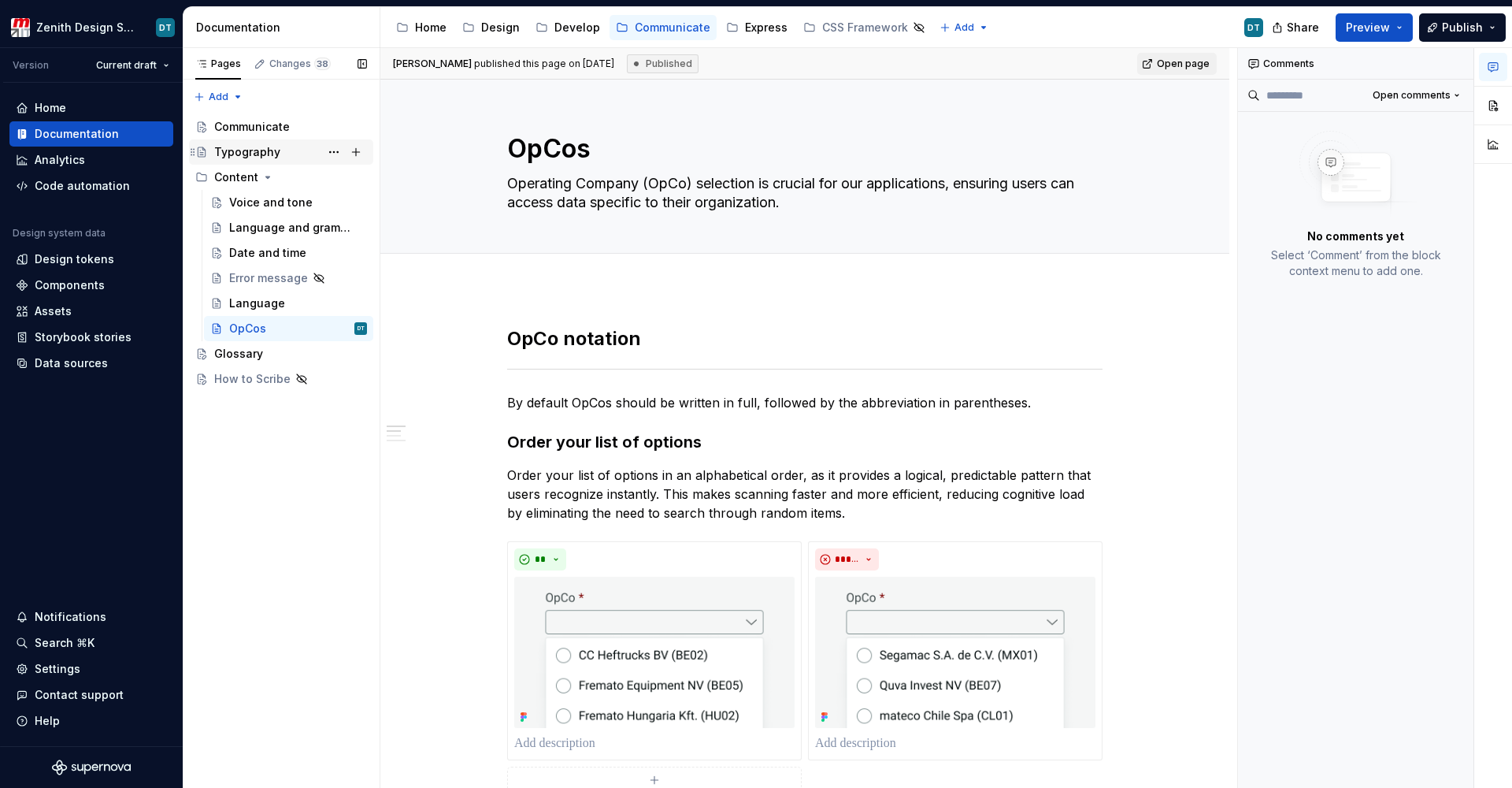
click at [262, 152] on div "Typography" at bounding box center [247, 152] width 67 height 16
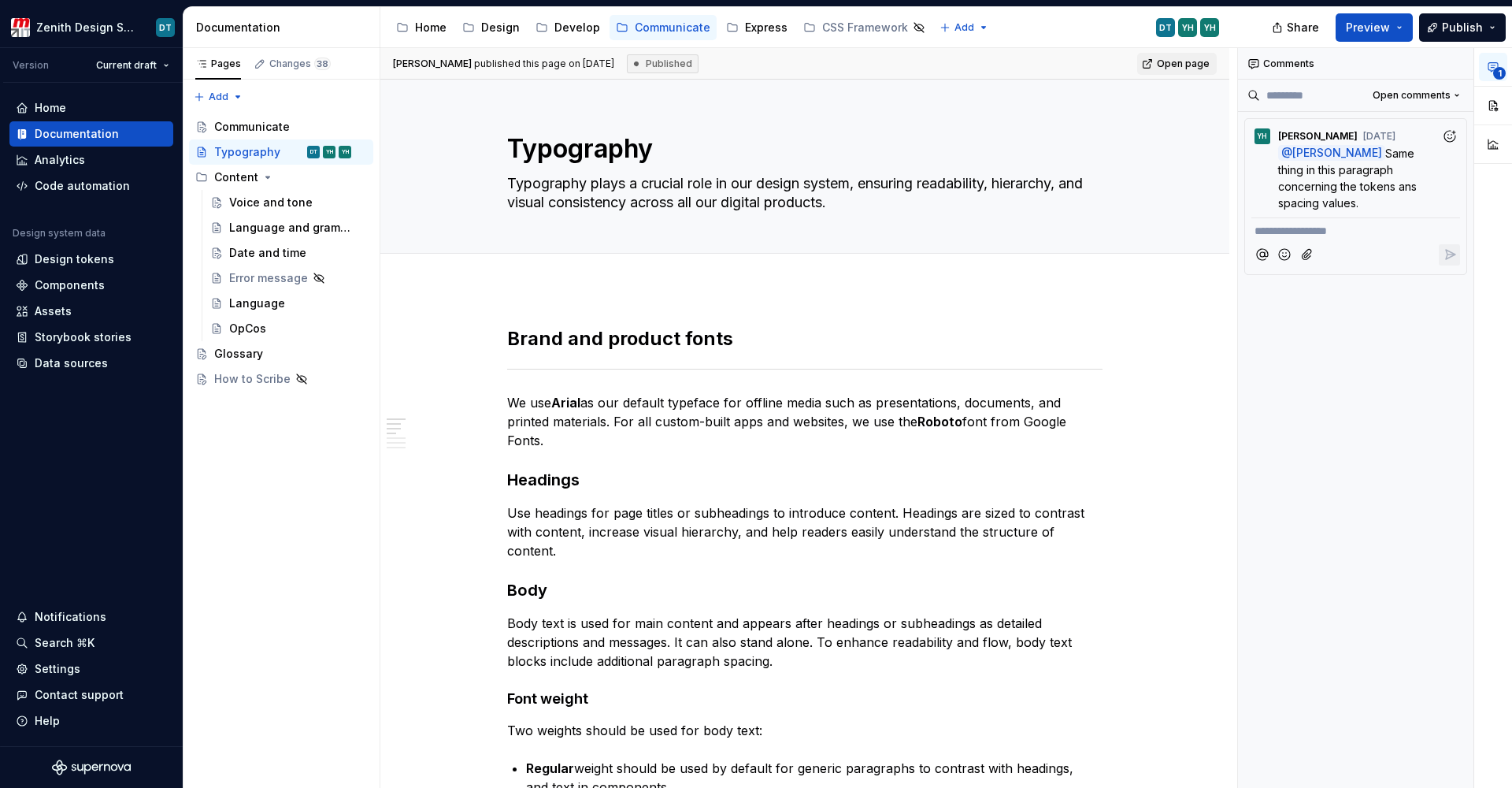
type textarea "*"
